Goal: Find specific page/section: Find specific page/section

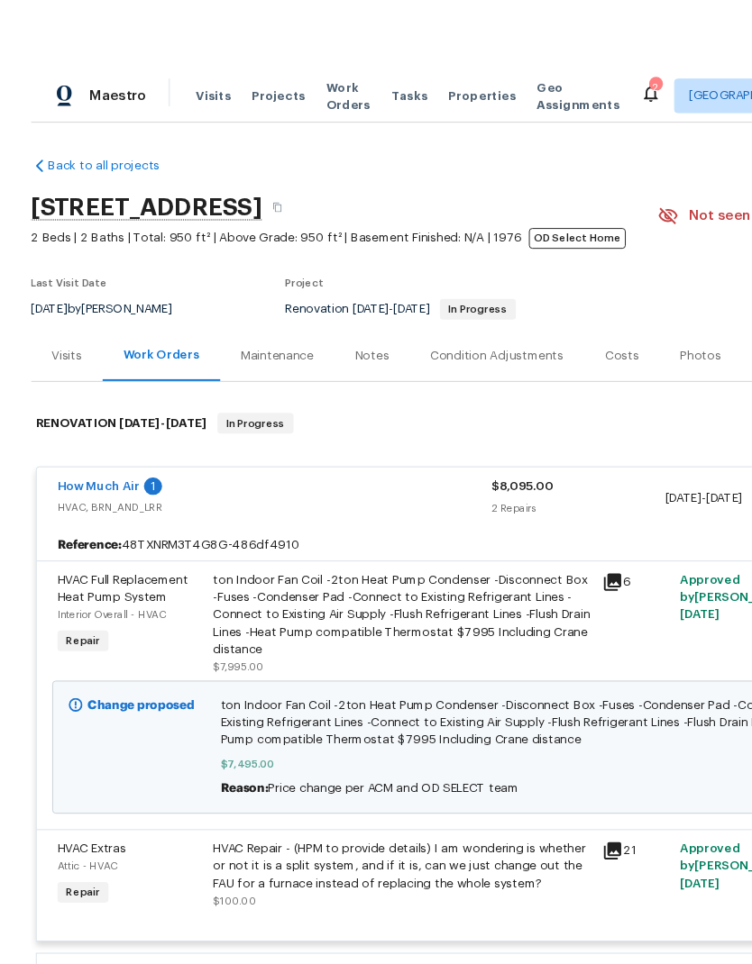
scroll to position [188, 267]
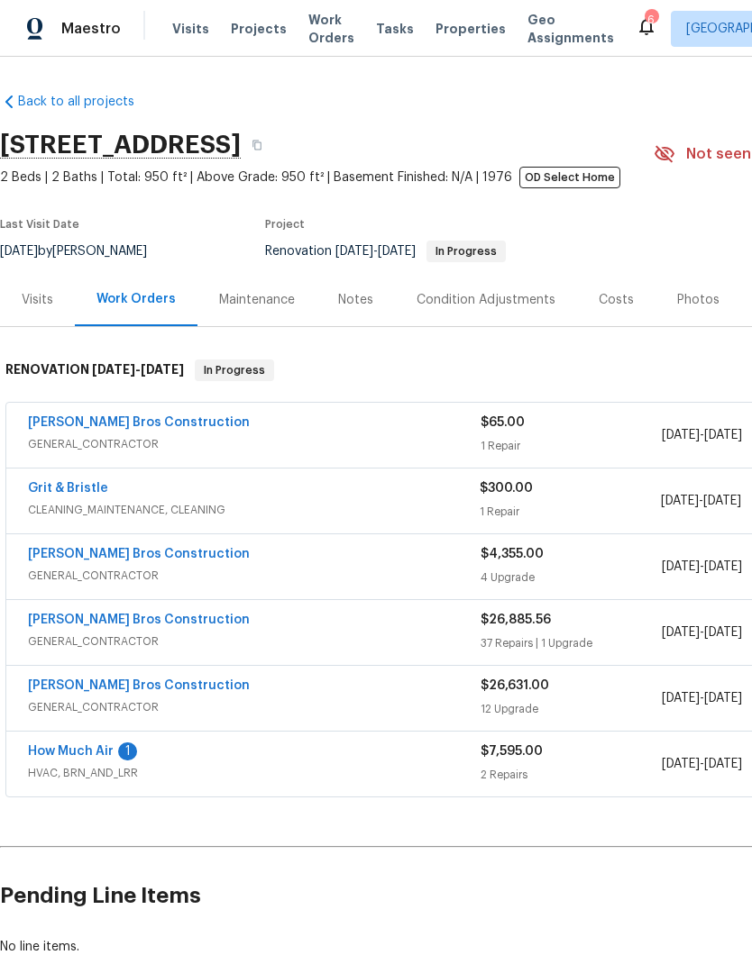
click at [435, 28] on span "Properties" at bounding box center [470, 29] width 70 height 18
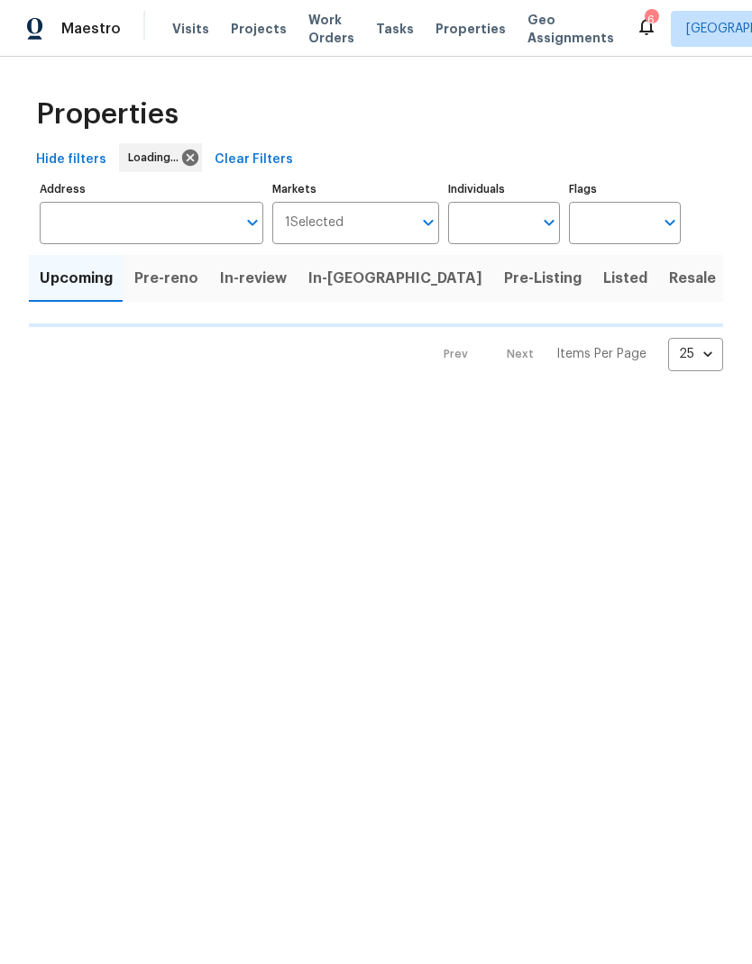
click at [174, 25] on span "Visits" at bounding box center [190, 29] width 37 height 18
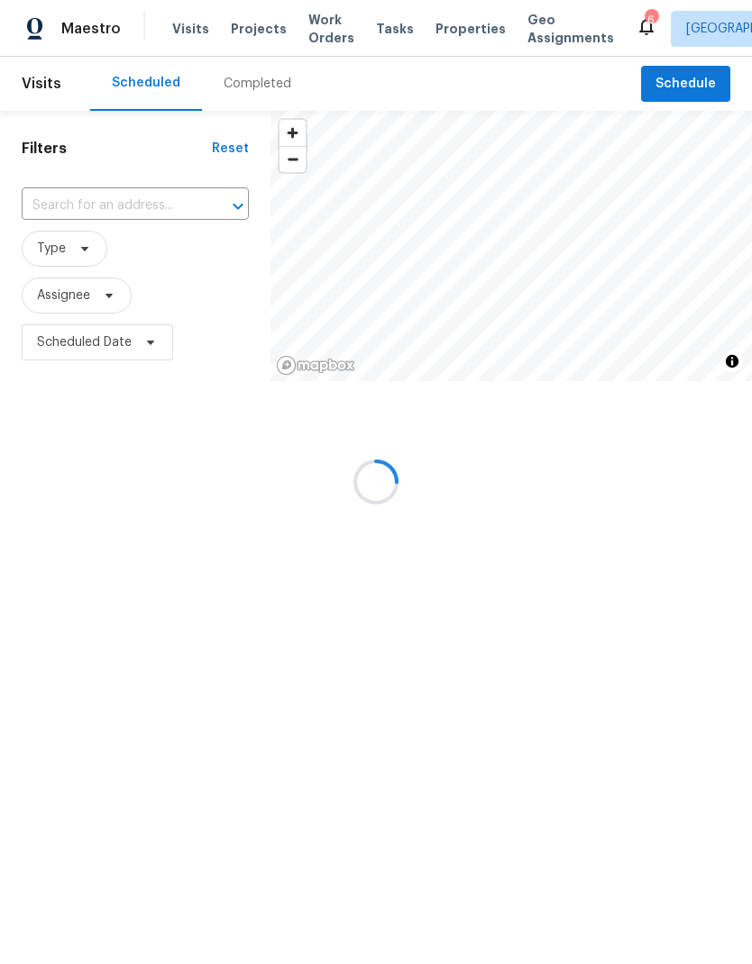
click at [96, 200] on div at bounding box center [376, 482] width 752 height 964
click at [76, 206] on input "text" at bounding box center [110, 206] width 177 height 28
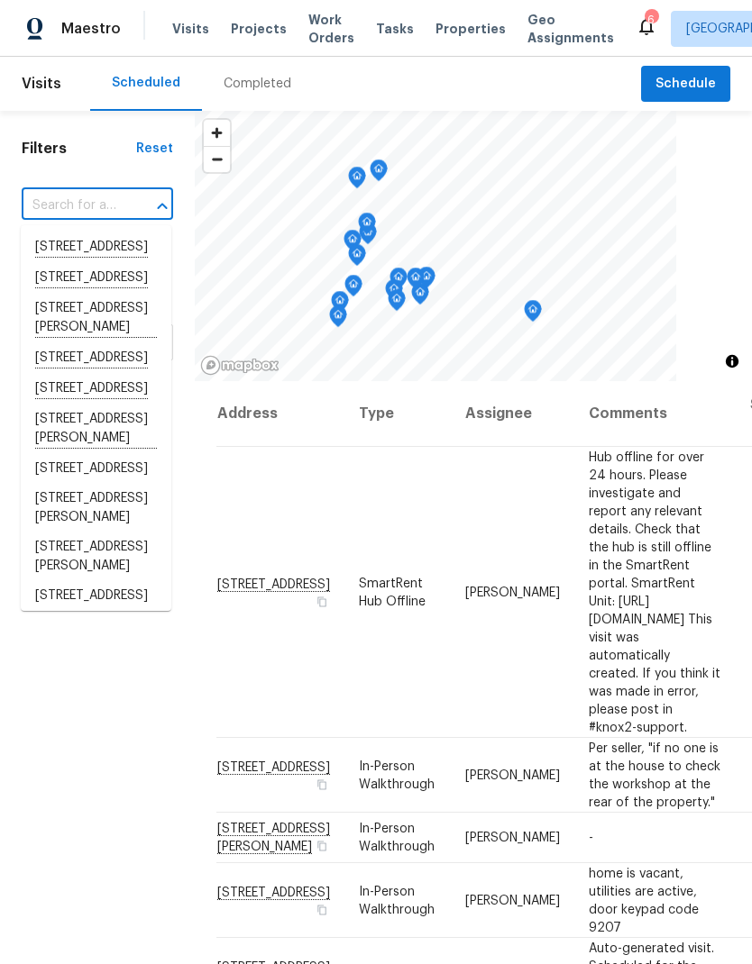
click at [69, 201] on input "text" at bounding box center [72, 206] width 101 height 28
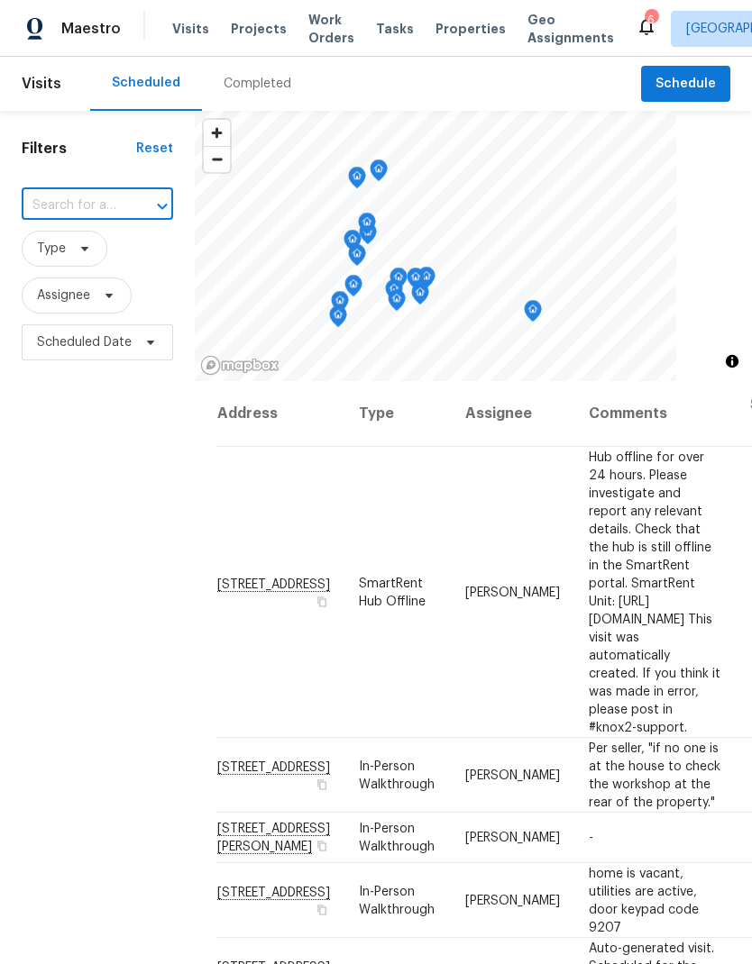
paste input "[STREET_ADDRESS][PERSON_NAME]"
type input "1885 [PERSON_NAME]"
click at [33, 70] on span "Visits" at bounding box center [42, 84] width 40 height 40
click at [175, 14] on div "Visits Projects Work Orders Tasks Properties Geo Assignments" at bounding box center [403, 29] width 463 height 36
click at [160, 23] on div "Maestro Visits Projects Work Orders Tasks Properties Geo Assignments" at bounding box center [317, 29] width 635 height 36
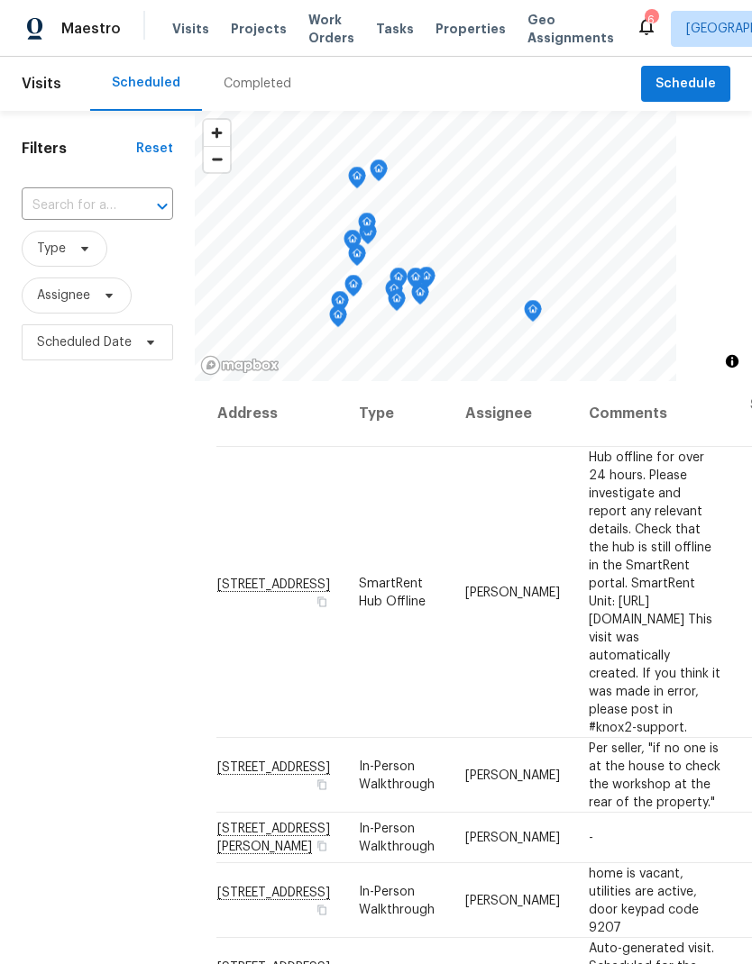
click at [187, 30] on span "Visits" at bounding box center [190, 29] width 37 height 18
click at [79, 205] on input "text" at bounding box center [72, 206] width 101 height 28
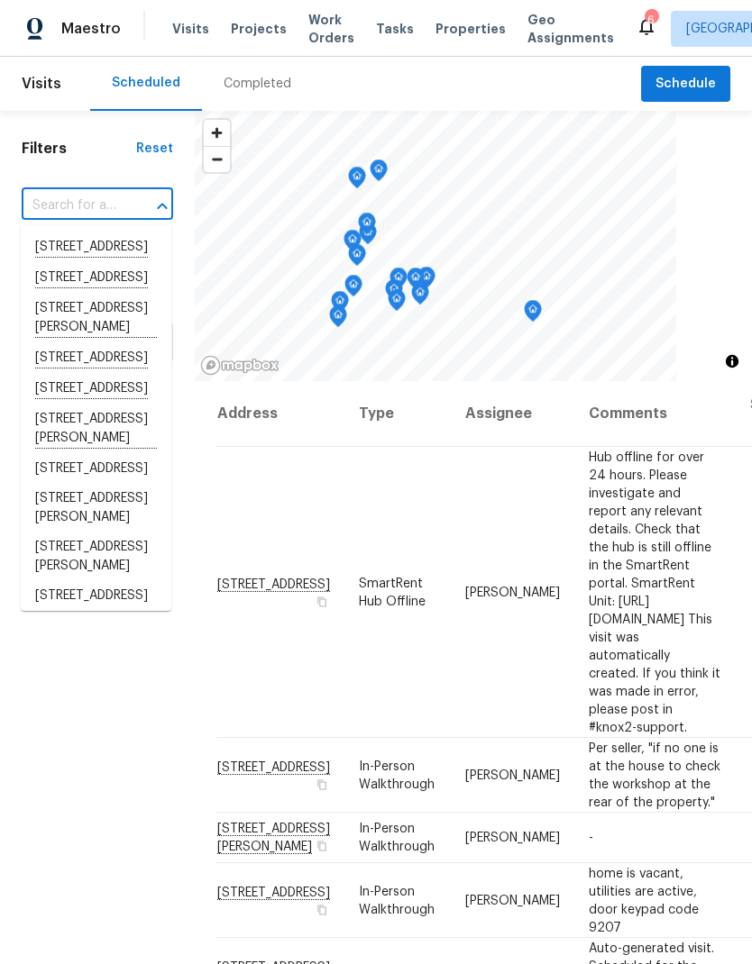
click at [59, 206] on input "text" at bounding box center [72, 206] width 101 height 28
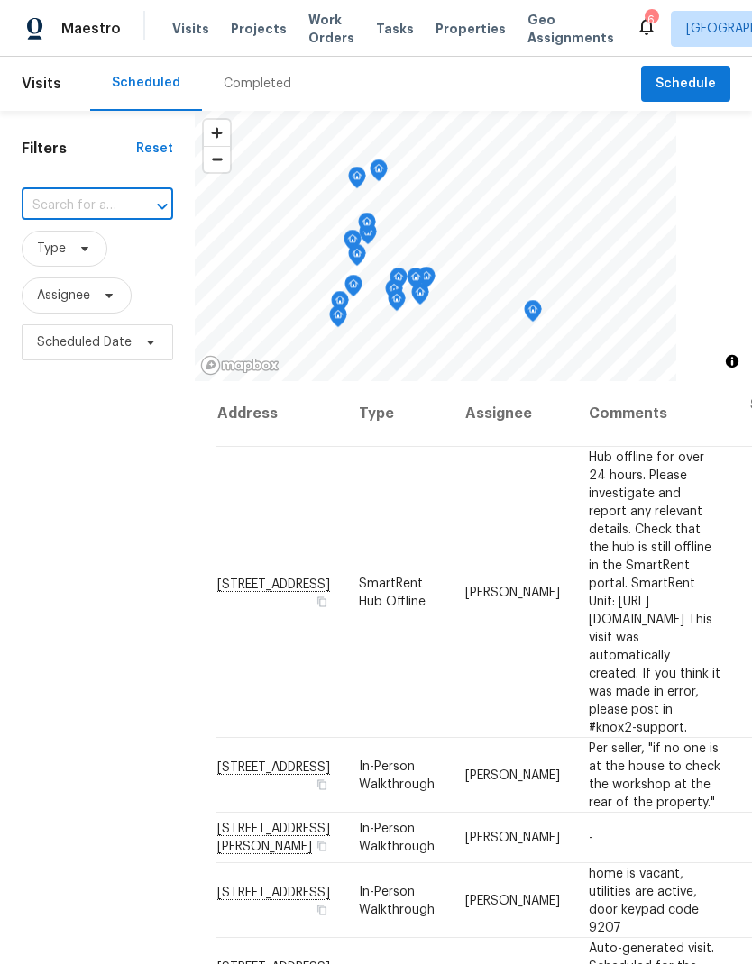
paste input "1885 Leon Ave, San Diego, CA 92154"
type input "1885"
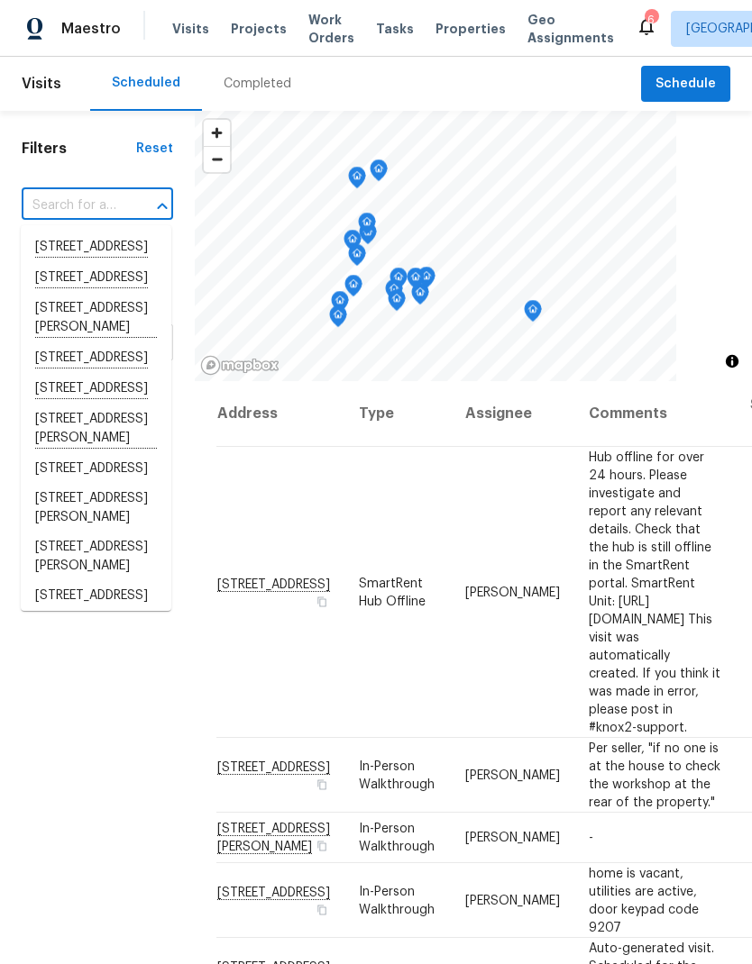
click at [69, 214] on input "text" at bounding box center [72, 206] width 101 height 28
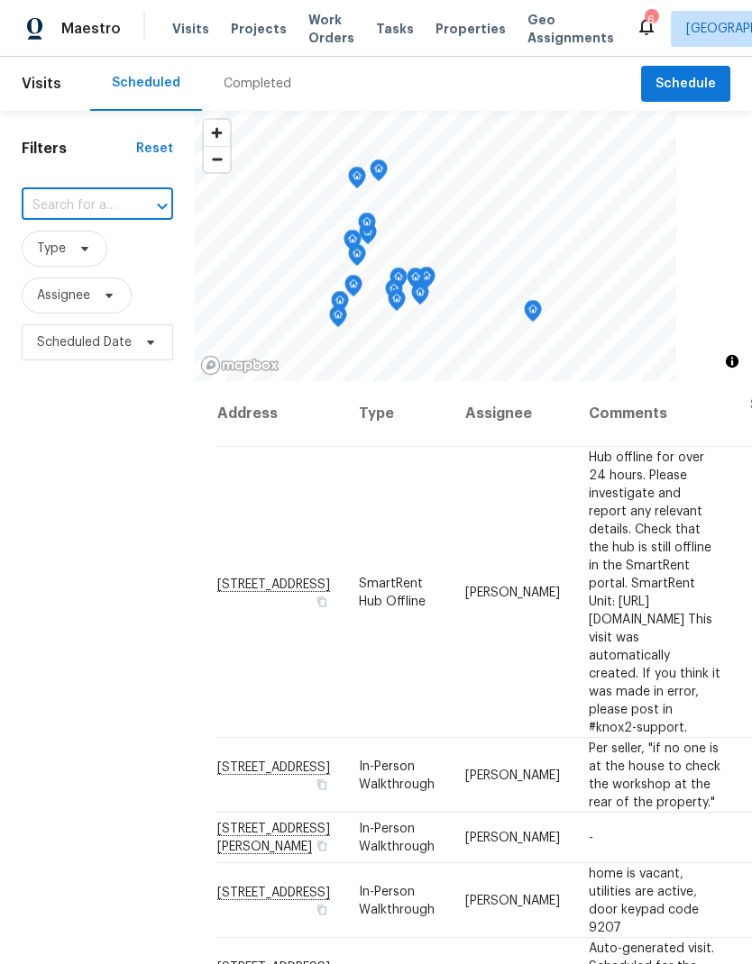
paste input "1885 Leon Ave, San Diego, CA 92154"
type input "1885 Leon Ave, San Diego, CA 92154"
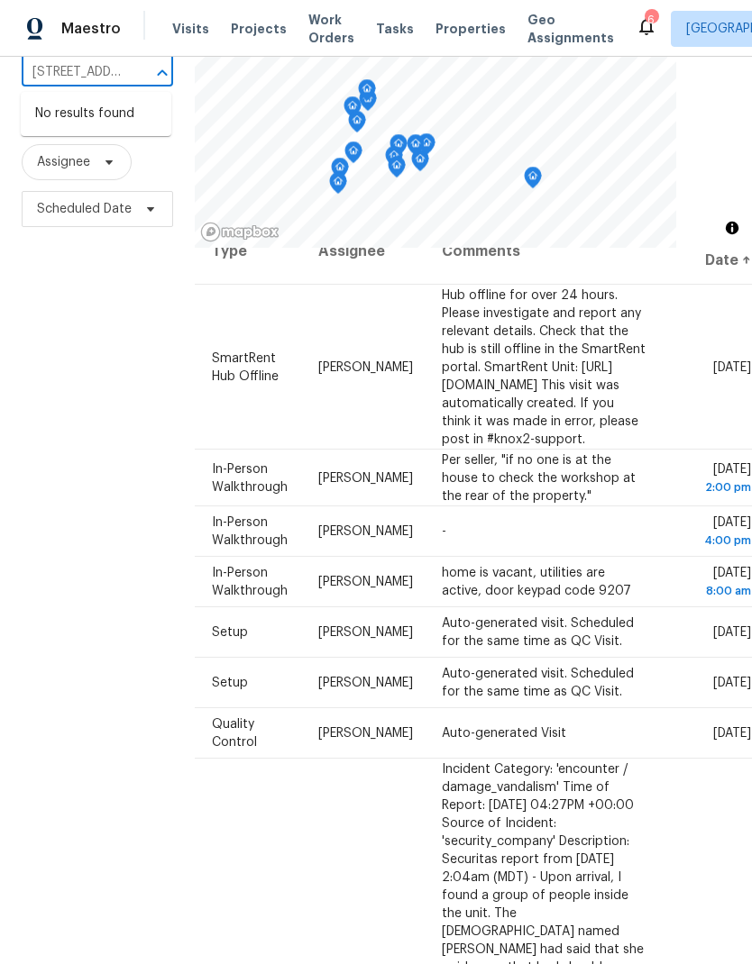
scroll to position [31, 161]
